Goal: Task Accomplishment & Management: Manage account settings

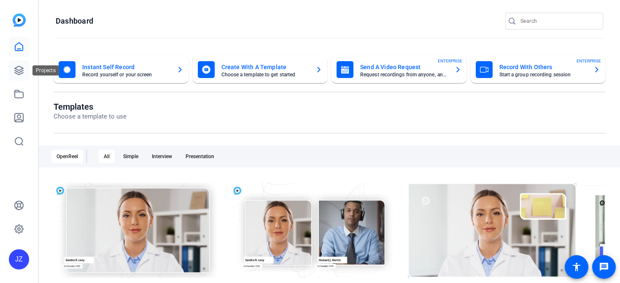
click at [18, 72] on icon at bounding box center [19, 70] width 8 height 8
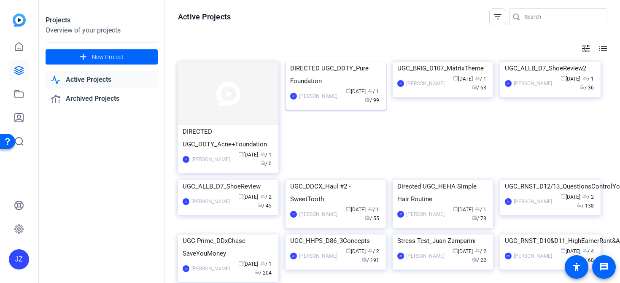
click at [311, 62] on img at bounding box center [336, 62] width 100 height 0
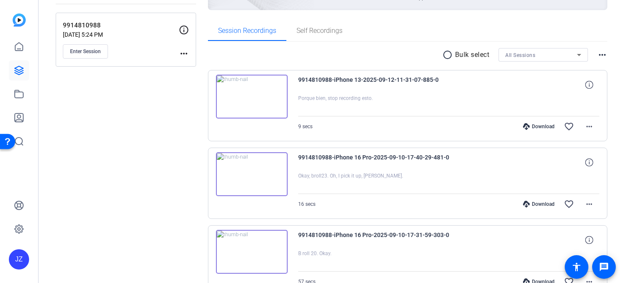
scroll to position [116, 0]
click at [587, 131] on mat-icon "more_horiz" at bounding box center [590, 126] width 10 height 10
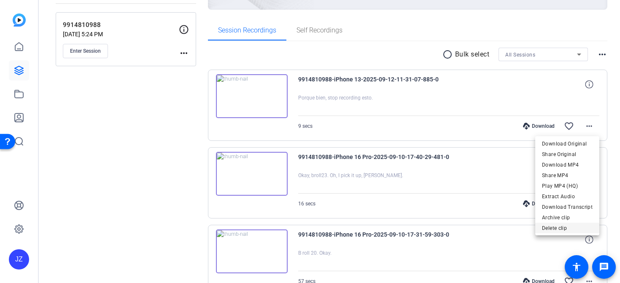
click at [561, 227] on span "Delete clip" at bounding box center [567, 228] width 51 height 10
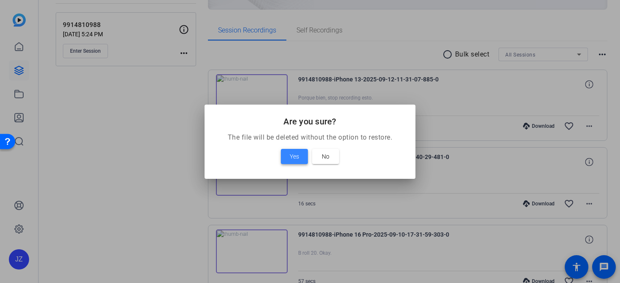
click at [294, 155] on span "Yes" at bounding box center [294, 157] width 9 height 10
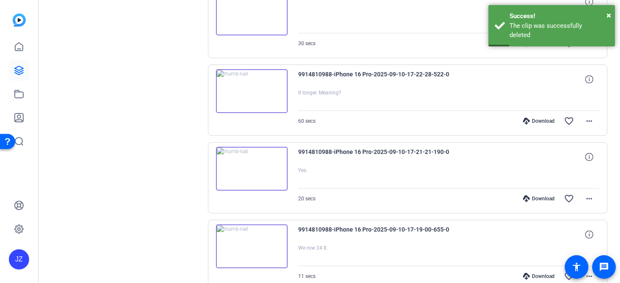
scroll to position [648, 0]
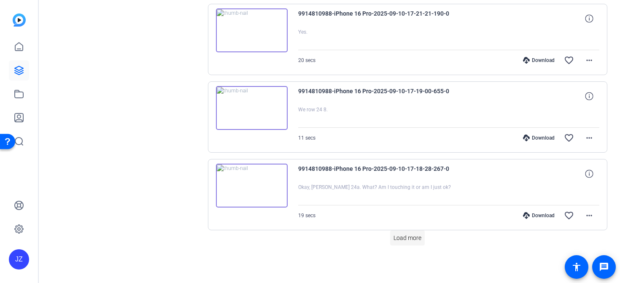
click at [397, 241] on span "Load more" at bounding box center [408, 238] width 28 height 9
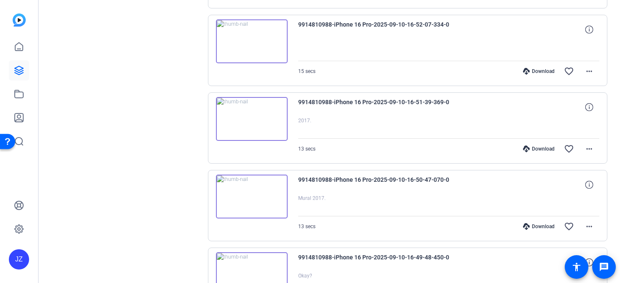
scroll to position [1425, 0]
